Goal: Transaction & Acquisition: Purchase product/service

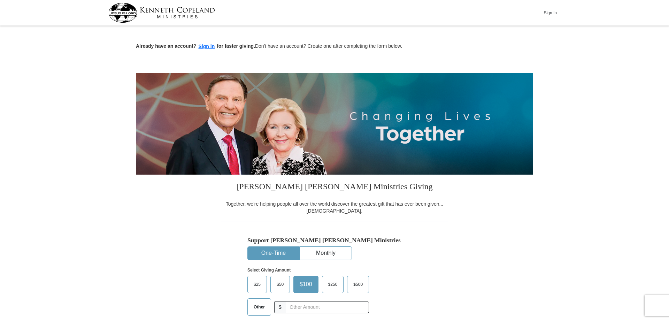
scroll to position [71, 0]
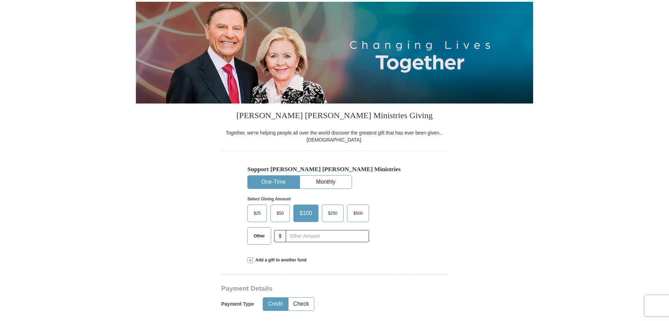
click at [256, 238] on span "Other" at bounding box center [259, 236] width 18 height 10
click at [0, 0] on input "Other" at bounding box center [0, 0] width 0 height 0
click at [320, 236] on input "text" at bounding box center [326, 236] width 77 height 12
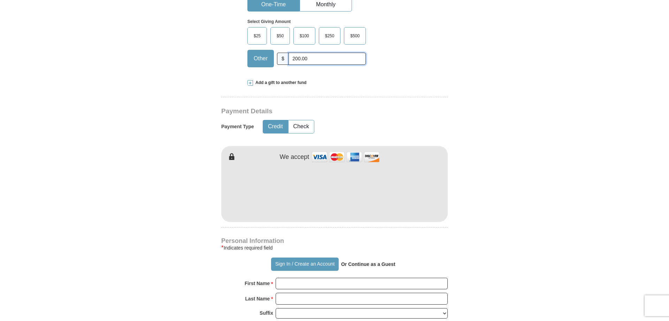
scroll to position [249, 0]
type input "200.00"
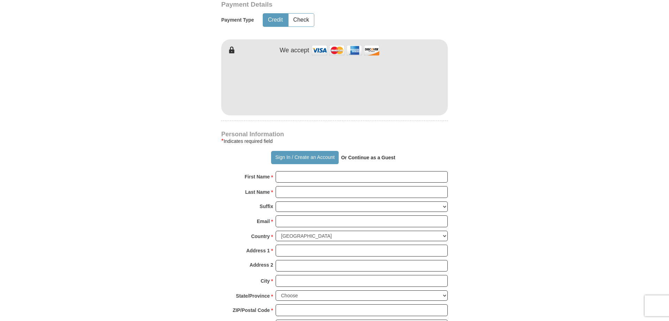
scroll to position [355, 0]
click at [331, 177] on input "First Name *" at bounding box center [361, 177] width 172 height 12
type input "[PERSON_NAME]"
type input "[PERSON_NAME][EMAIL_ADDRESS][DOMAIN_NAME]"
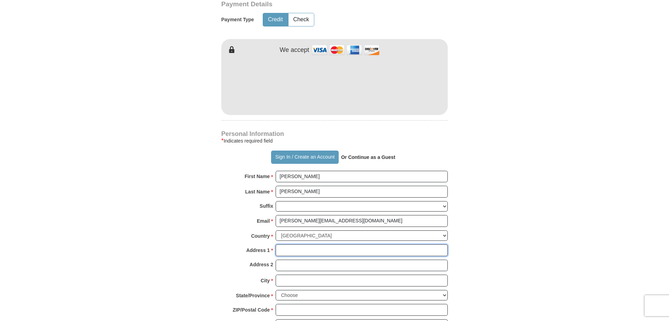
type input "[STREET_ADDRESS]"
type input "Hermitage"
select select "TN"
type input "37076"
type input "6158895640"
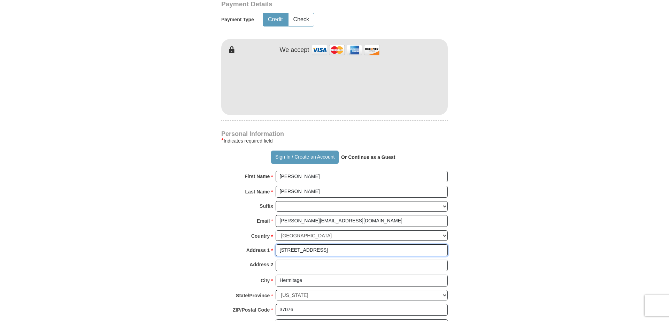
drag, startPoint x: 340, startPoint y: 249, endPoint x: 267, endPoint y: 248, distance: 72.8
click at [275, 248] on input "[STREET_ADDRESS]" at bounding box center [361, 250] width 172 height 12
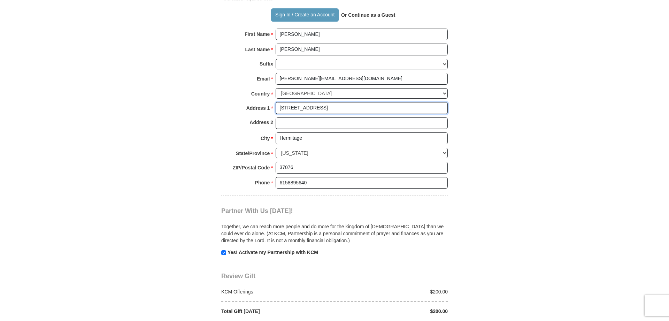
type input "[STREET_ADDRESS]"
drag, startPoint x: 316, startPoint y: 135, endPoint x: 282, endPoint y: 139, distance: 34.8
click at [282, 139] on input "Hermitage" at bounding box center [361, 138] width 172 height 12
type input "H"
type input "Antioch"
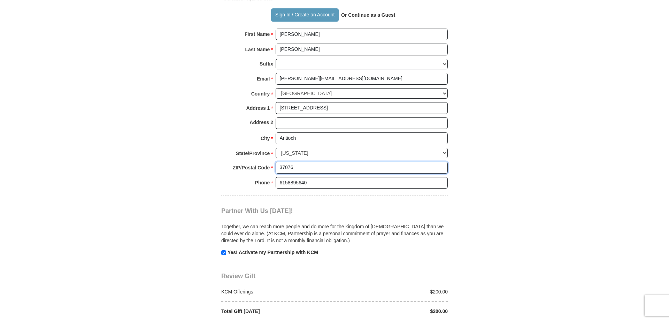
drag, startPoint x: 314, startPoint y: 165, endPoint x: 266, endPoint y: 164, distance: 48.1
click at [275, 164] on input "37076" at bounding box center [361, 168] width 172 height 12
type input "37013"
click at [321, 182] on input "6158895640" at bounding box center [361, 183] width 172 height 12
drag, startPoint x: 319, startPoint y: 183, endPoint x: 265, endPoint y: 181, distance: 53.7
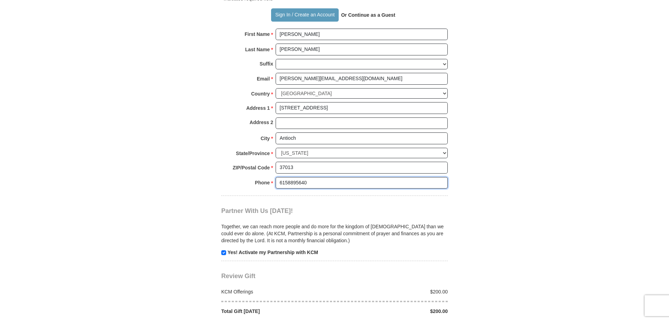
click at [275, 181] on input "6158895640" at bounding box center [361, 183] width 172 height 12
type input "6153544283"
click at [223, 250] on input "checkbox" at bounding box center [223, 252] width 5 height 5
checkbox input "false"
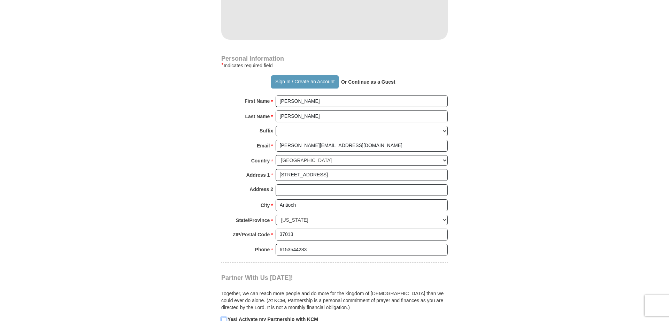
scroll to position [391, 0]
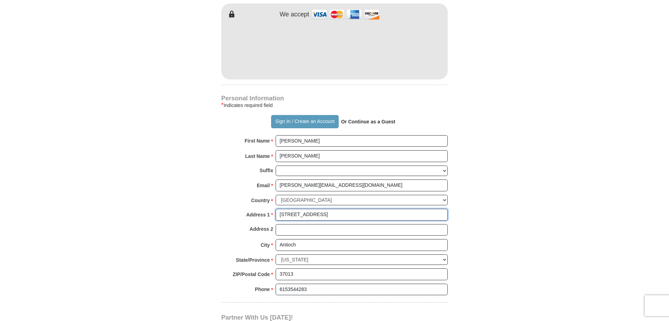
click at [299, 214] on input "[STREET_ADDRESS]" at bounding box center [361, 215] width 172 height 12
type input "[STREET_ADDRESS]"
click at [499, 180] on form "Already have an account? Sign in for faster giving. Don't have an account? Crea…" at bounding box center [334, 64] width 397 height 854
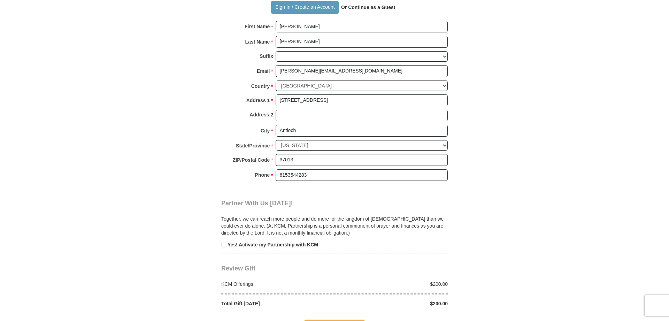
scroll to position [533, 0]
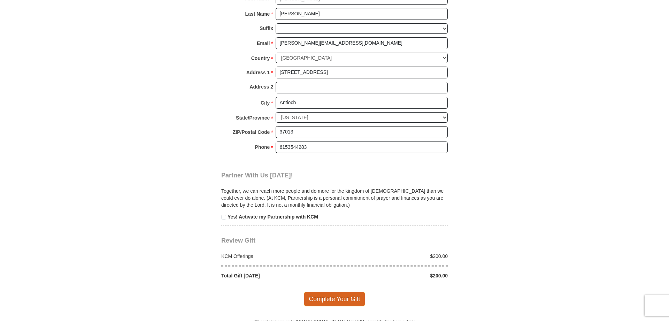
click at [340, 298] on span "Complete Your Gift" at bounding box center [335, 298] width 62 height 15
